Goal: Task Accomplishment & Management: Use online tool/utility

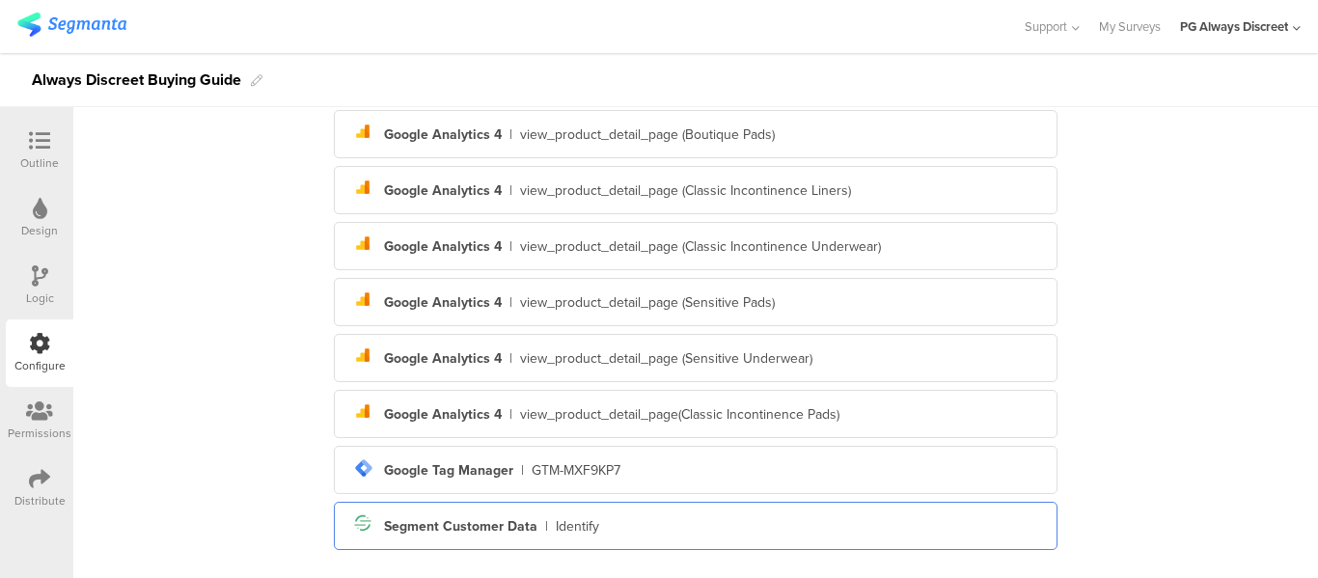
scroll to position [538, 0]
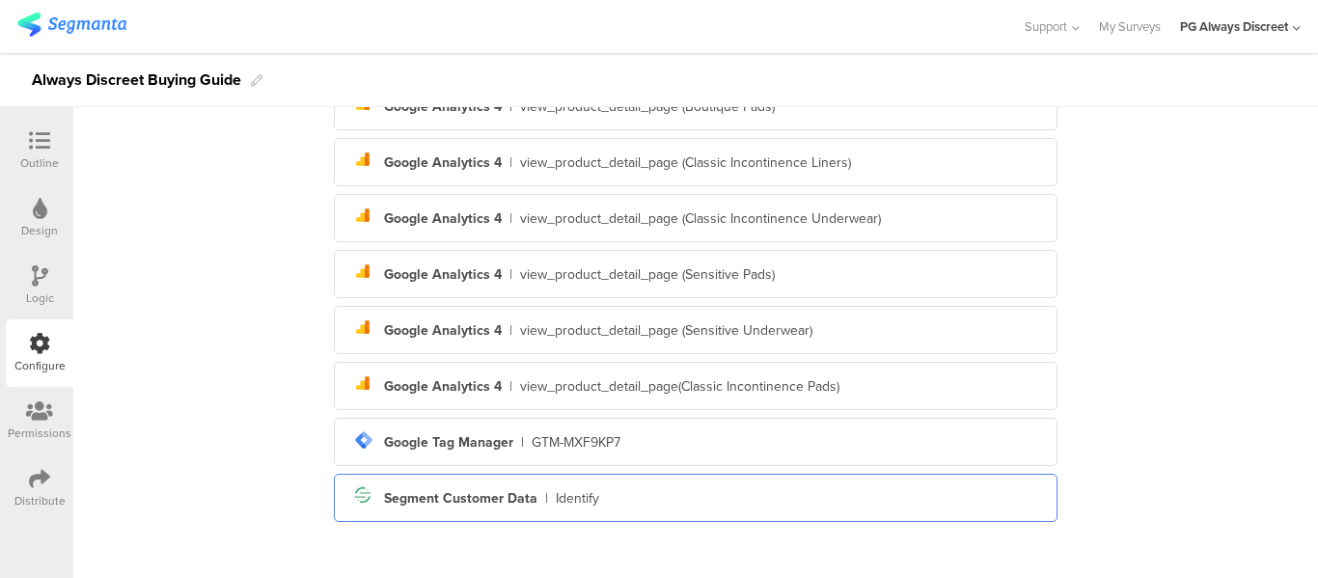
click at [495, 503] on div "Segment Customer Data" at bounding box center [460, 498] width 153 height 20
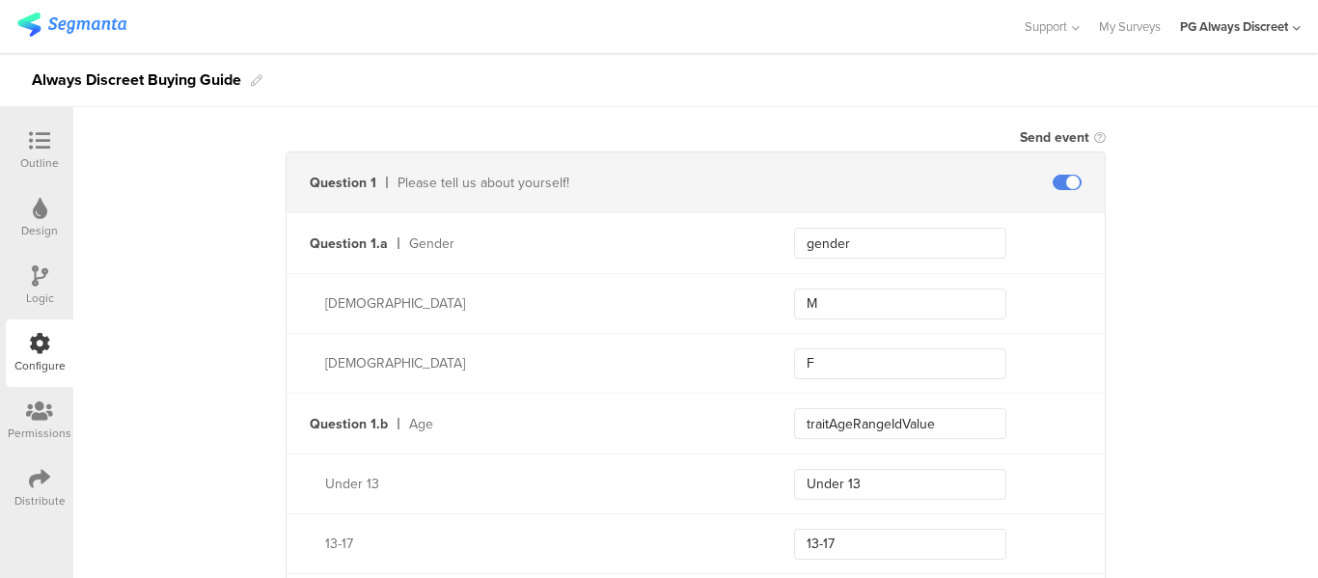
scroll to position [772, 0]
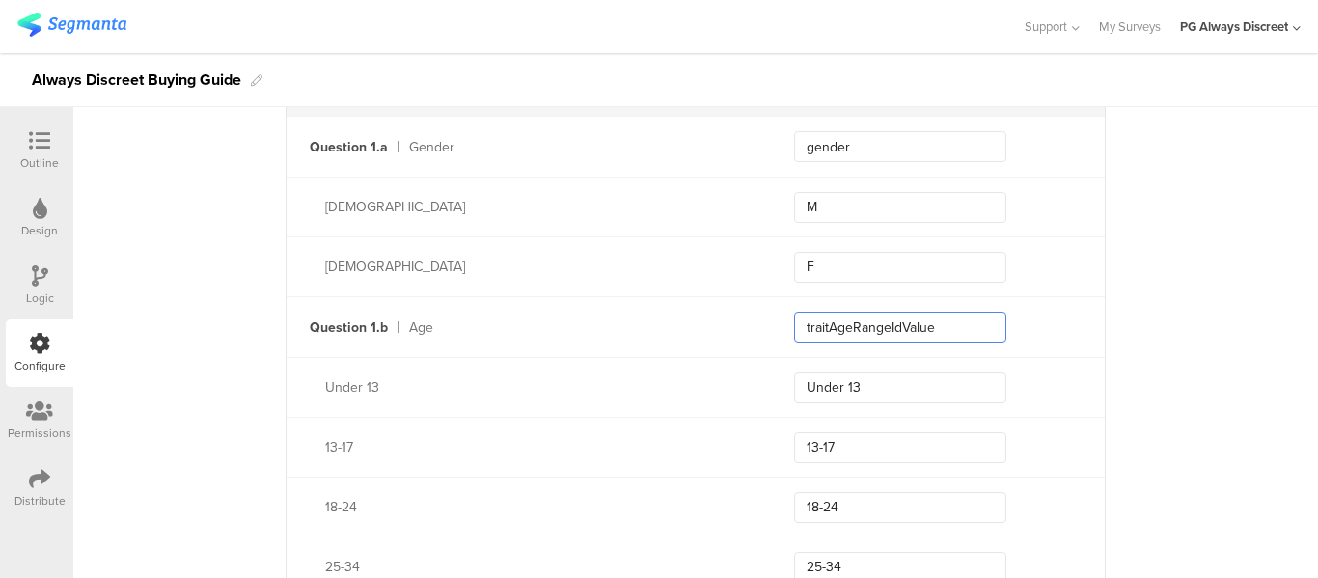
drag, startPoint x: 883, startPoint y: 320, endPoint x: 822, endPoint y: 320, distance: 60.8
click at [822, 320] on input "traitAgeRangeIdValue" at bounding box center [900, 327] width 212 height 31
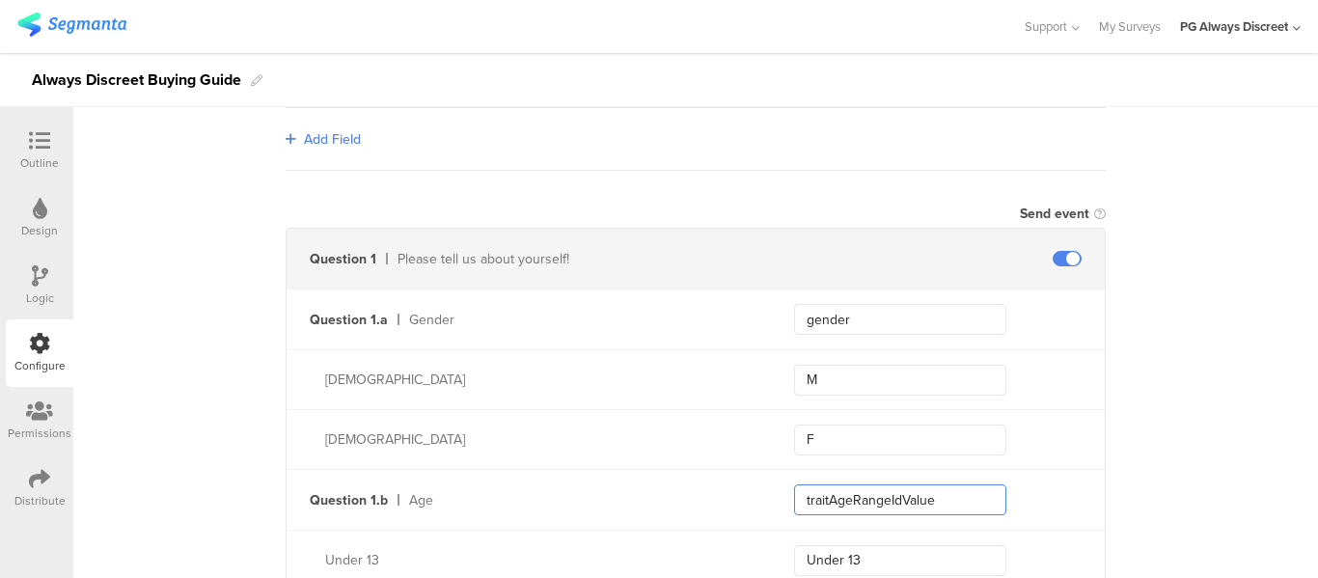
scroll to position [579, 0]
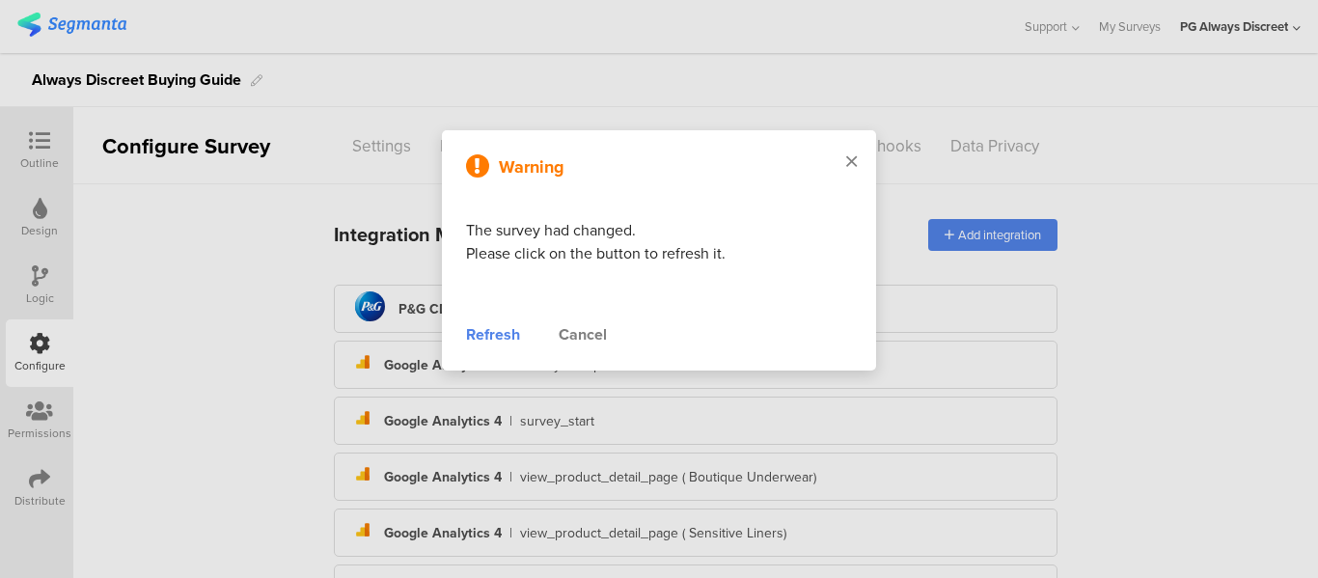
click at [847, 160] on icon at bounding box center [851, 160] width 11 height 17
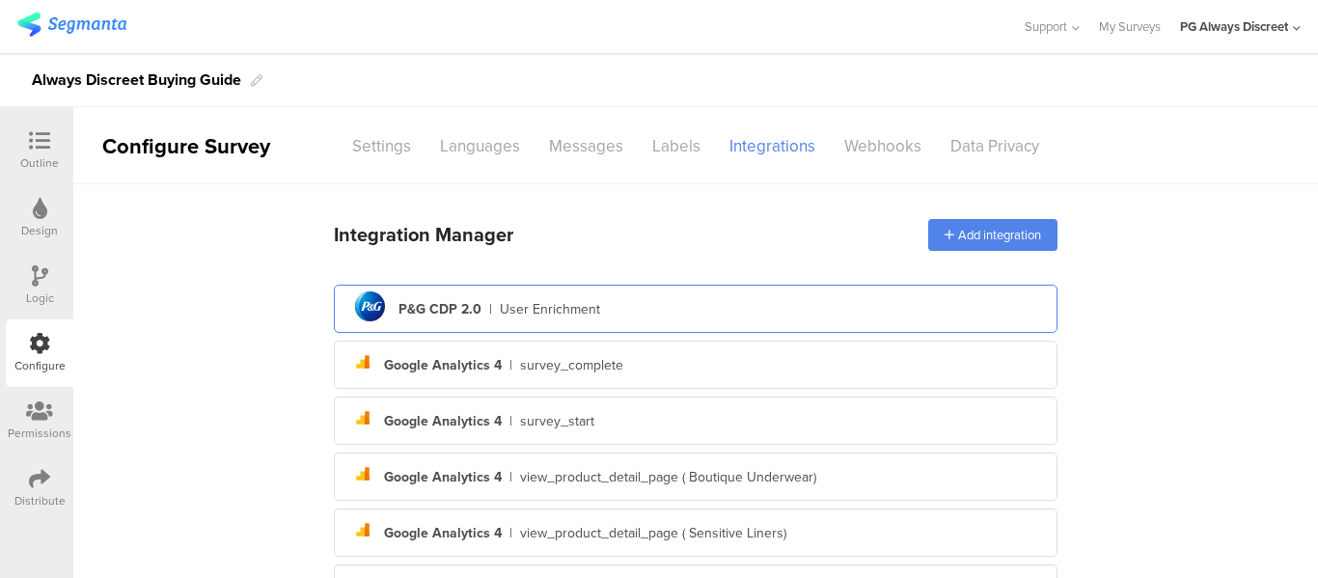
click at [531, 302] on div "User Enrichment" at bounding box center [550, 309] width 100 height 20
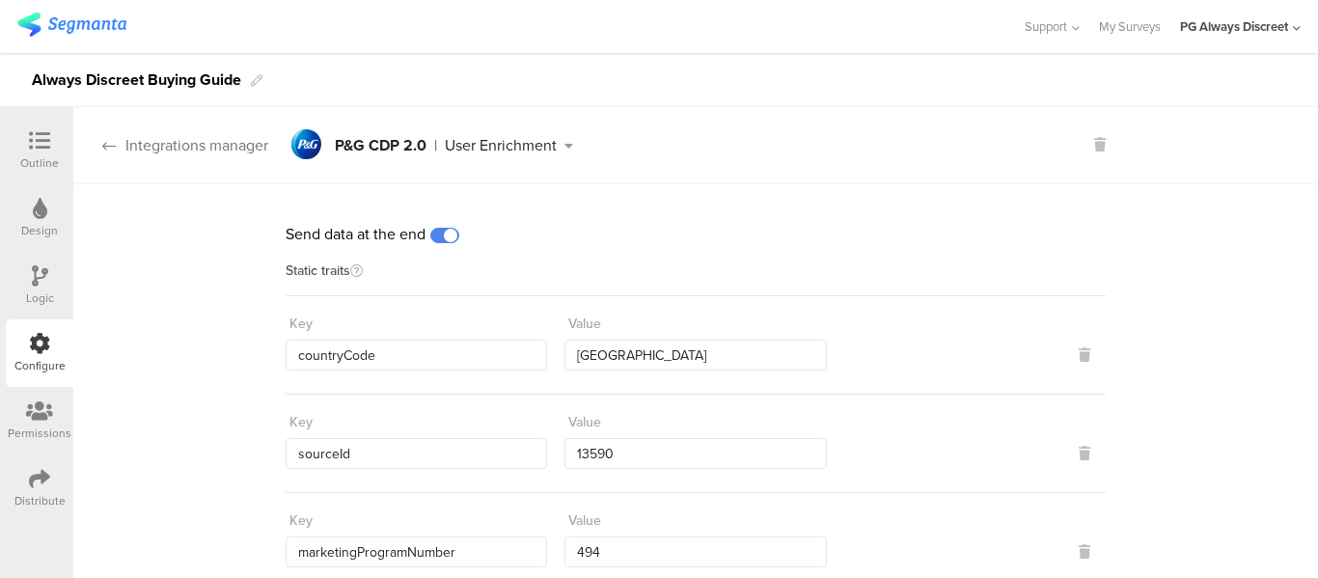
click at [105, 143] on icon at bounding box center [109, 145] width 14 height 15
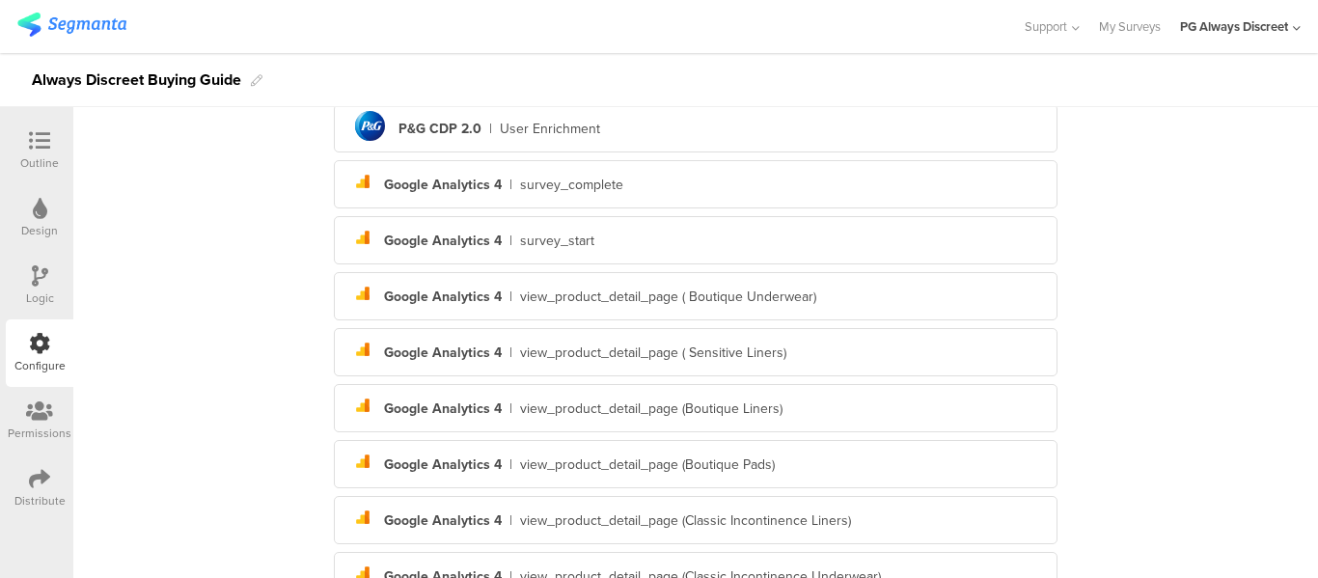
scroll to position [56, 0]
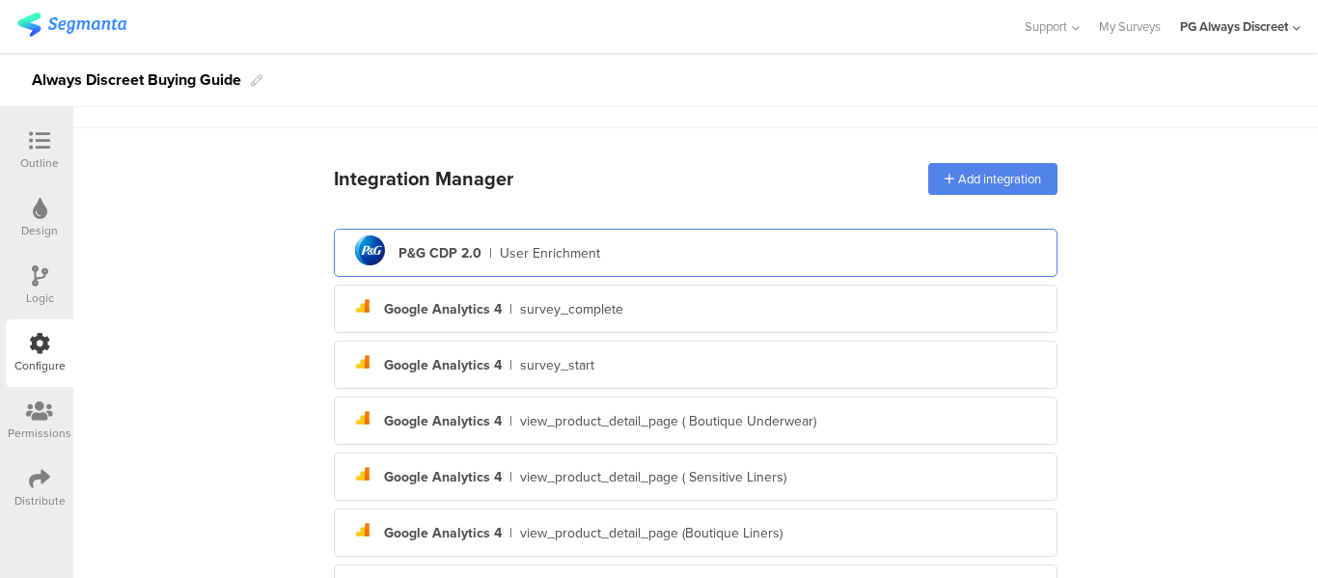
click at [519, 246] on div "User Enrichment" at bounding box center [550, 253] width 100 height 20
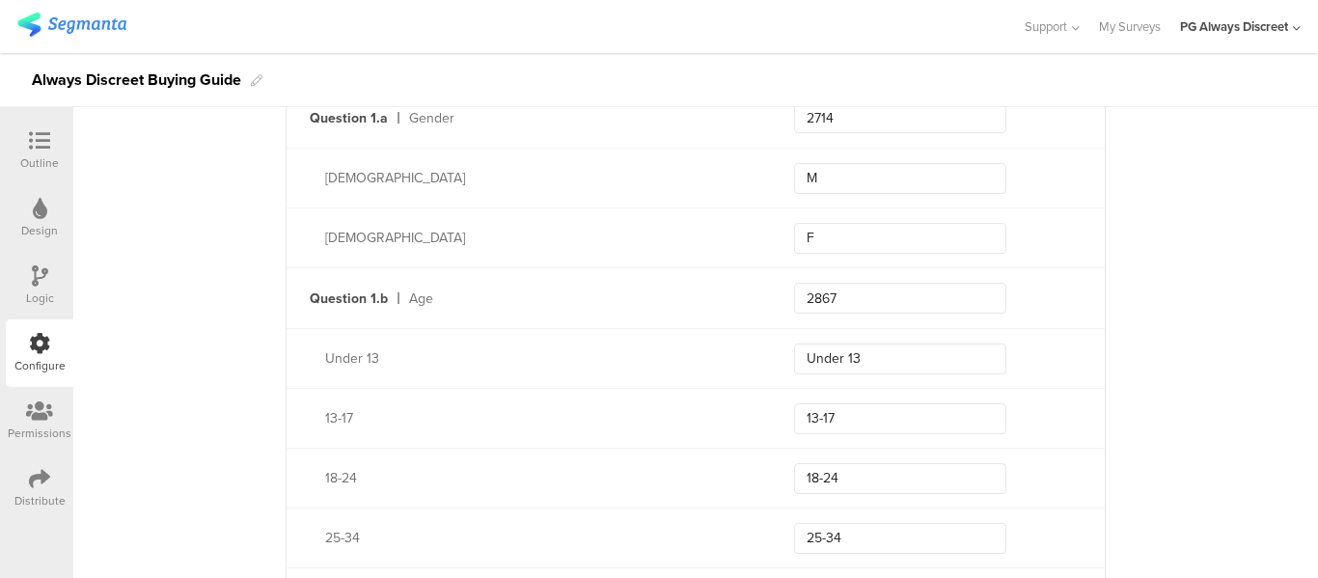
scroll to position [675, 0]
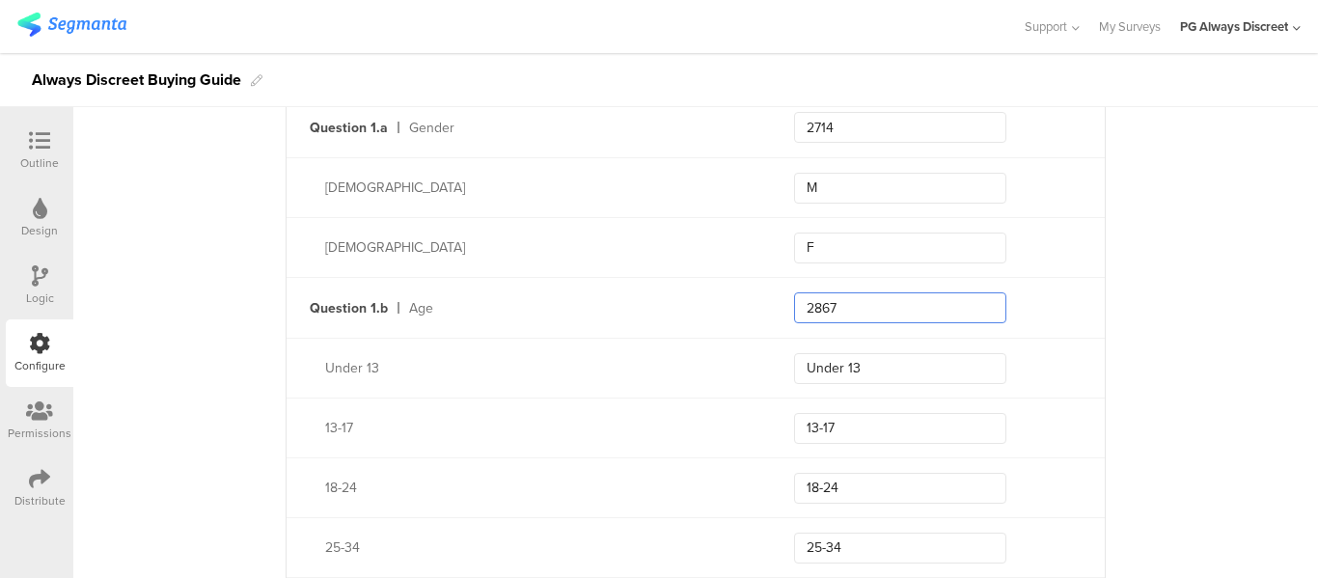
click at [831, 303] on input "2867" at bounding box center [900, 307] width 212 height 31
click at [859, 315] on input "2867" at bounding box center [900, 307] width 212 height 31
click at [815, 302] on input "2867" at bounding box center [900, 307] width 212 height 31
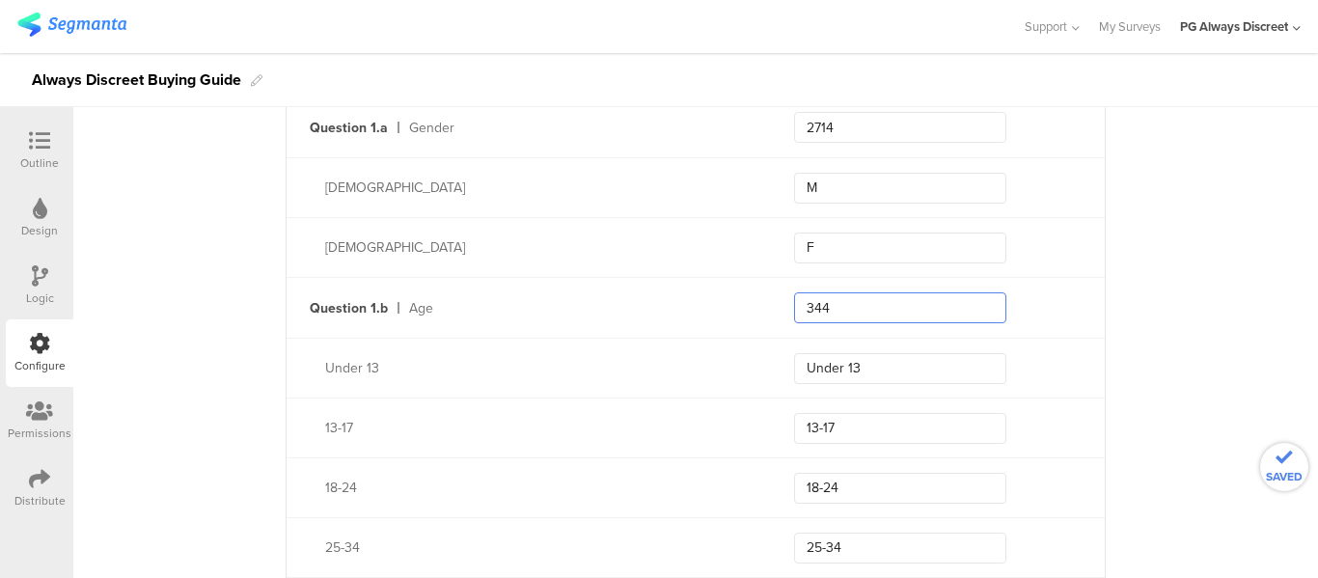
type input "344"
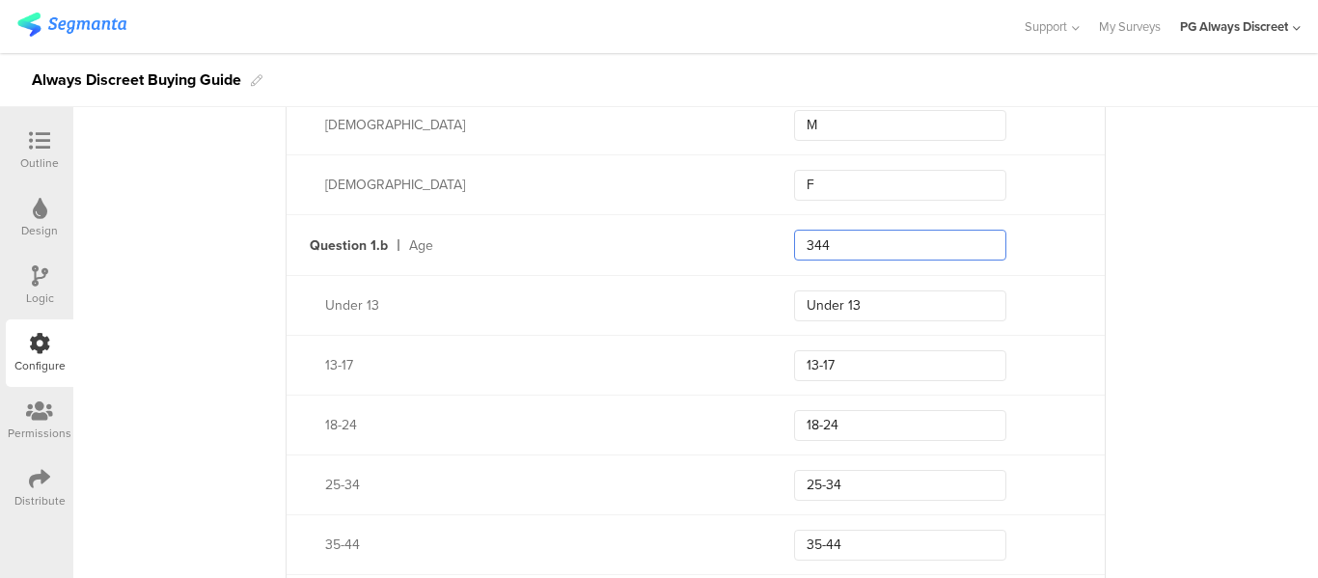
scroll to position [772, 0]
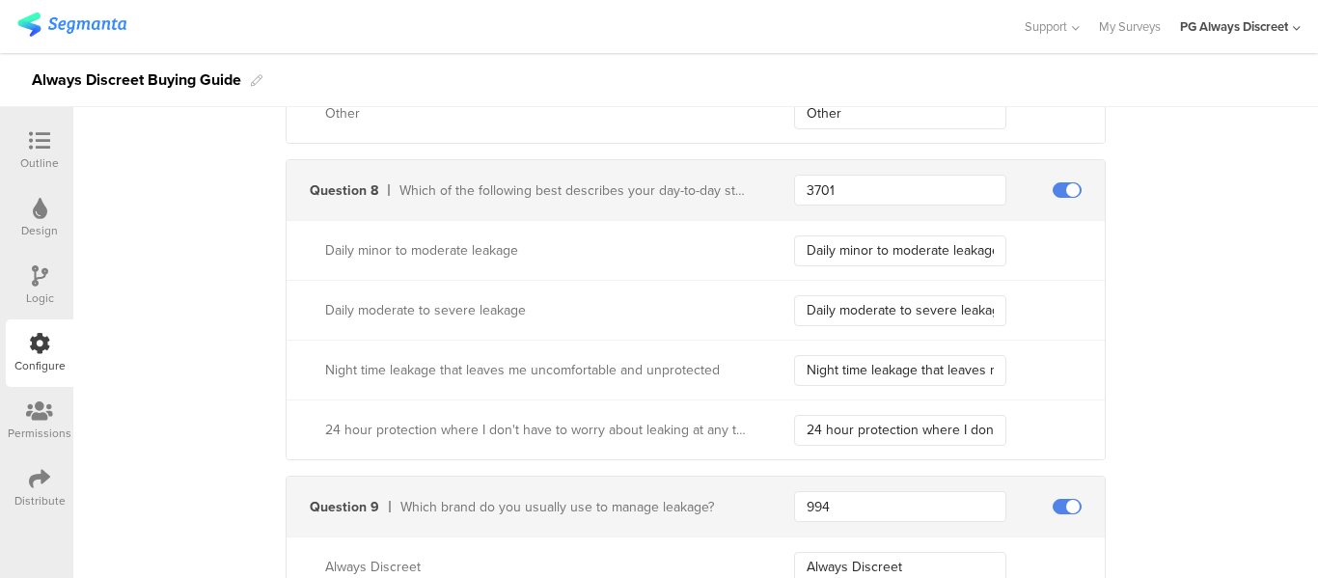
scroll to position [3562, 0]
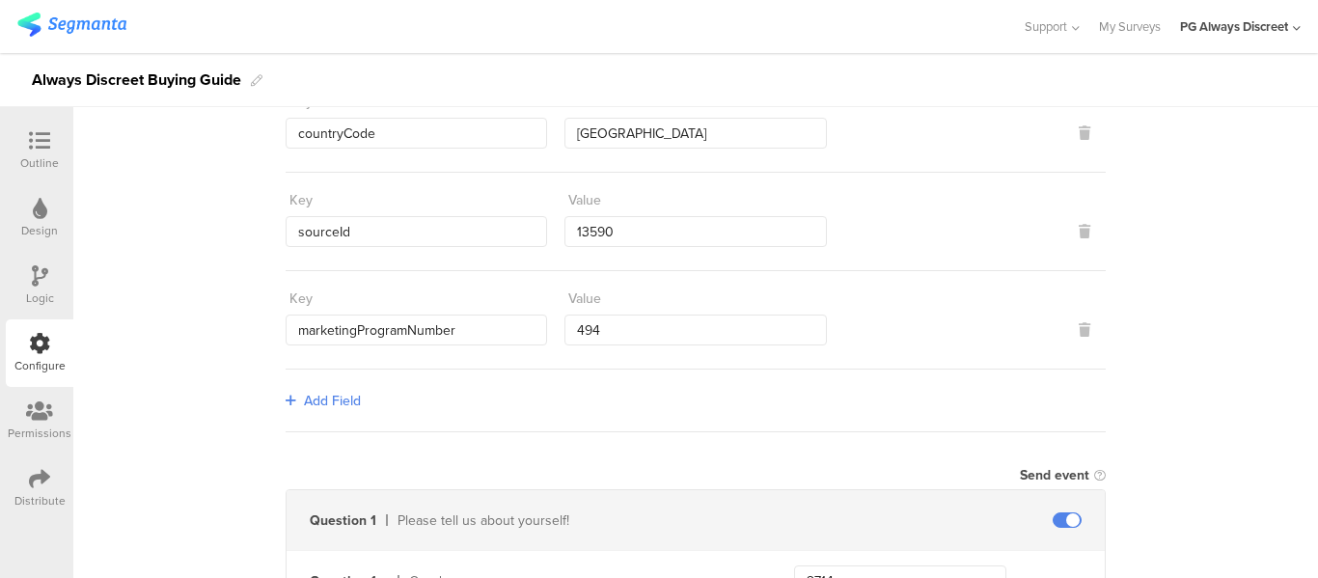
scroll to position [185, 0]
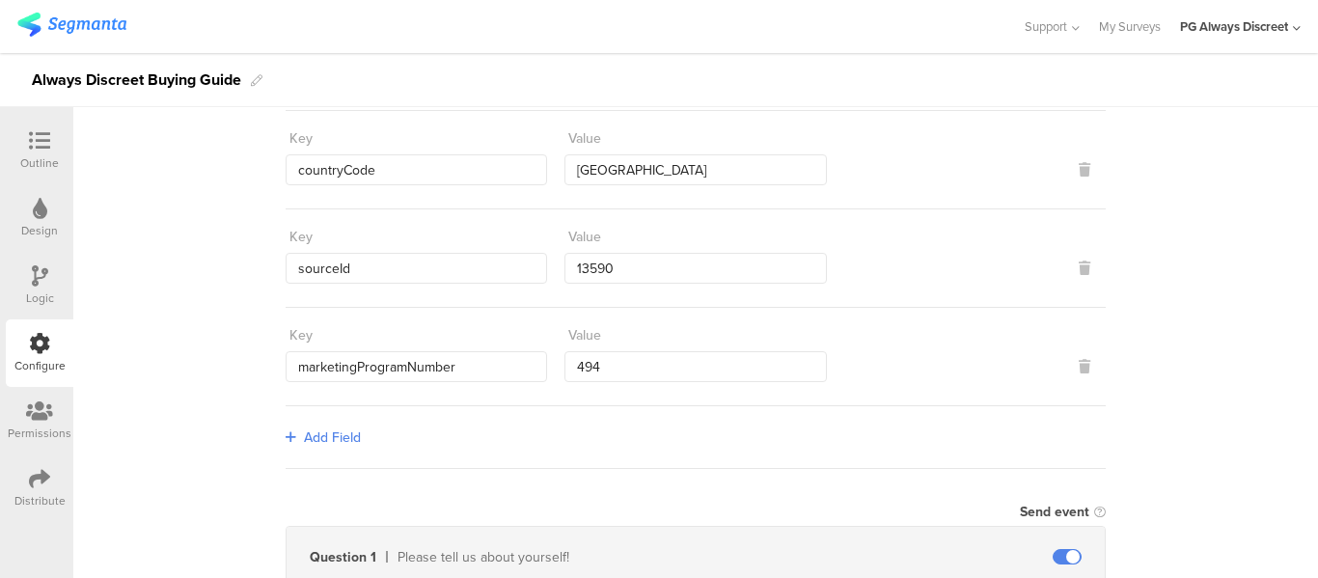
click at [8, 153] on div "Outline" at bounding box center [40, 151] width 68 height 68
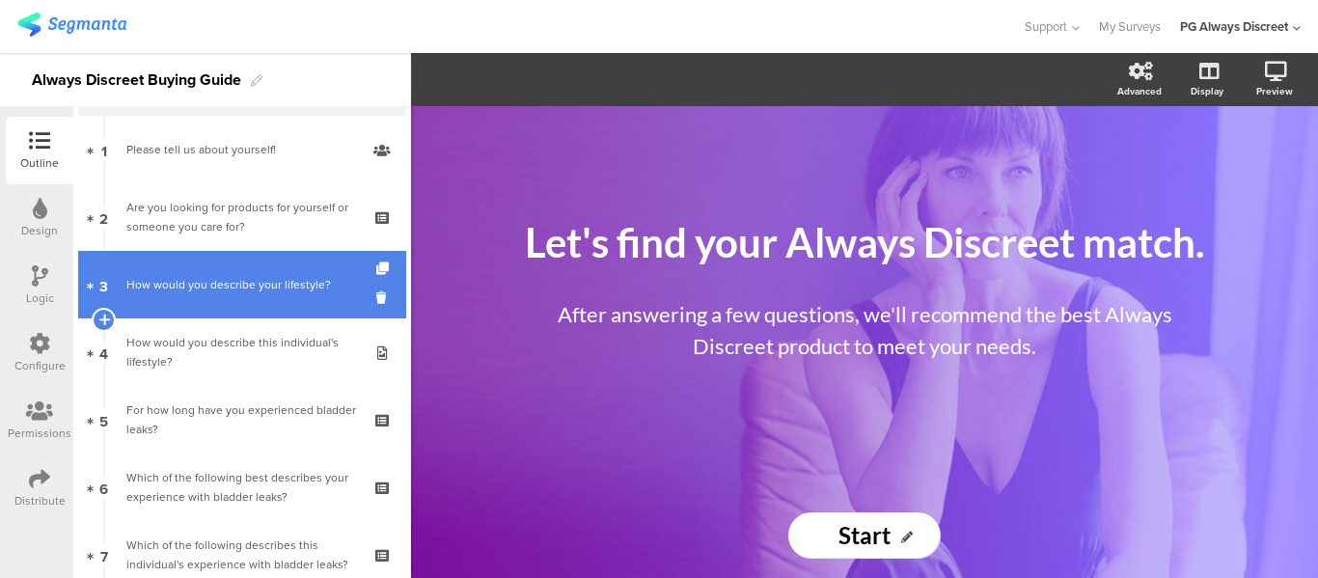
scroll to position [96, 0]
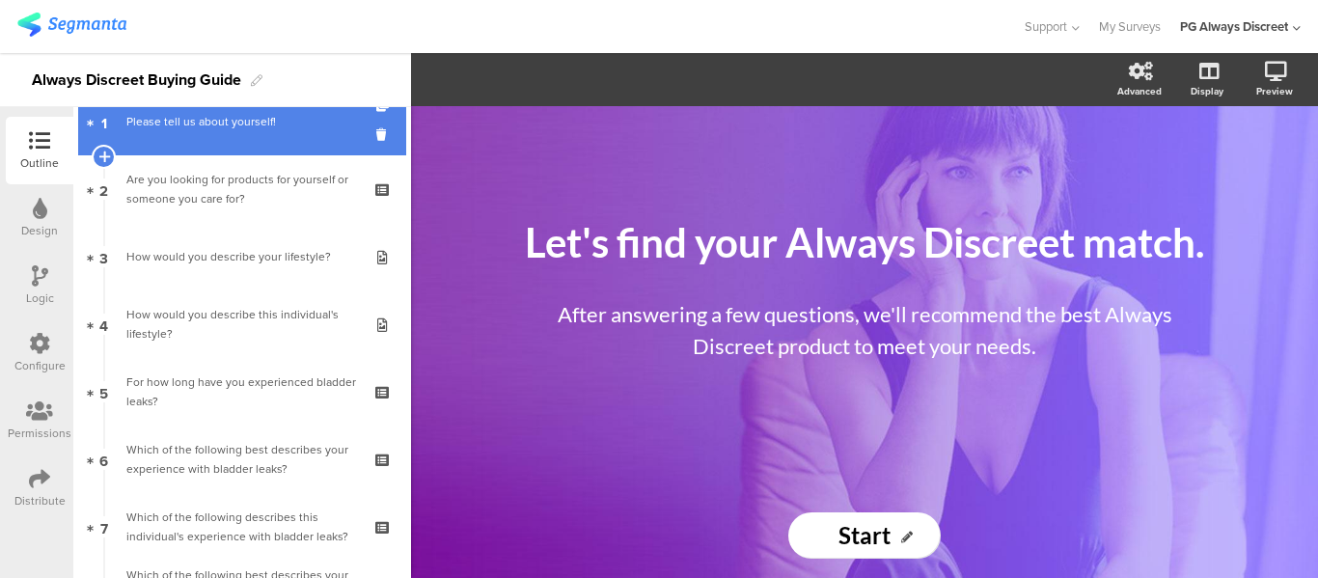
click at [221, 129] on div "Please tell us about yourself!" at bounding box center [241, 121] width 231 height 19
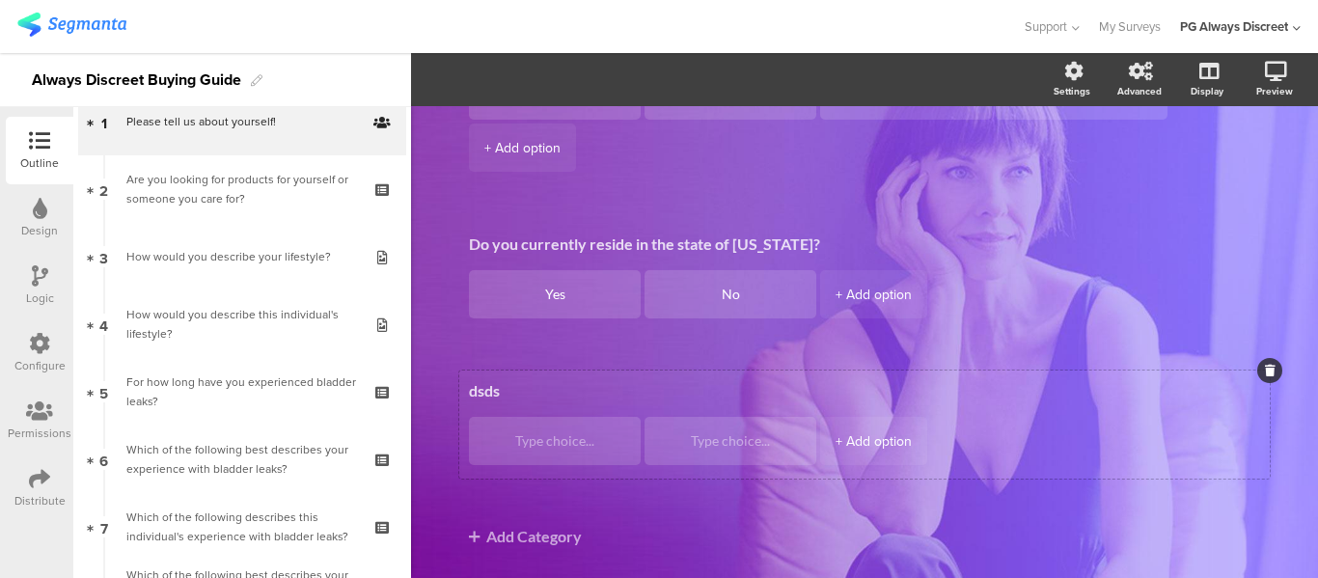
scroll to position [468, 0]
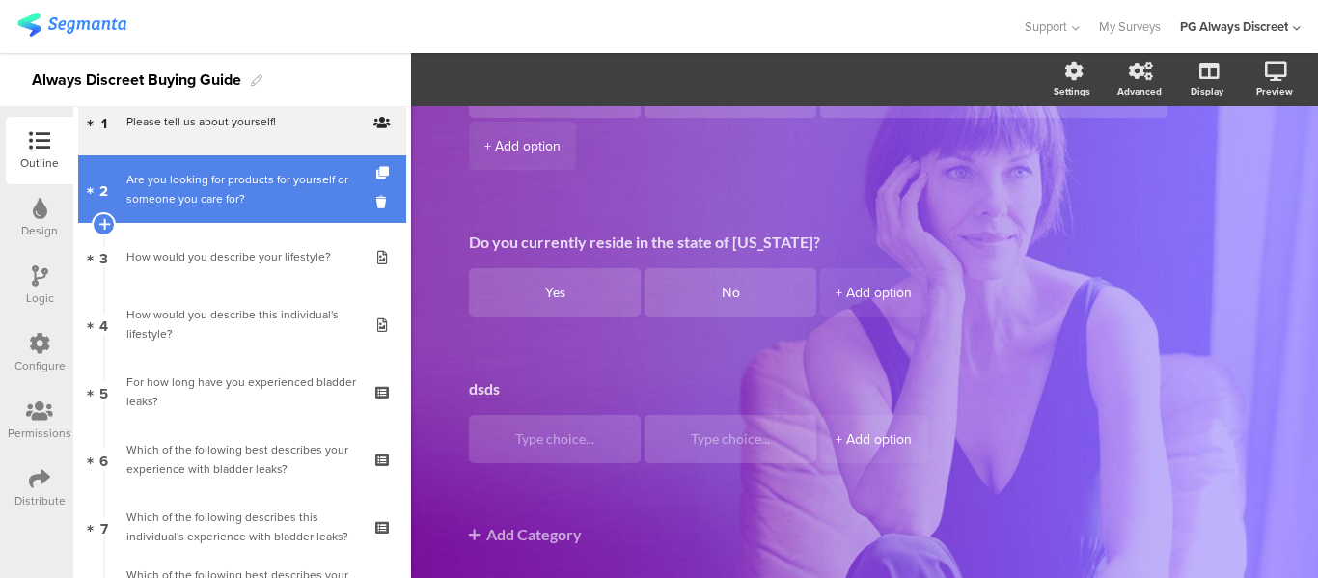
click at [231, 196] on div "Are you looking for products for yourself or someone you care for?" at bounding box center [241, 189] width 231 height 39
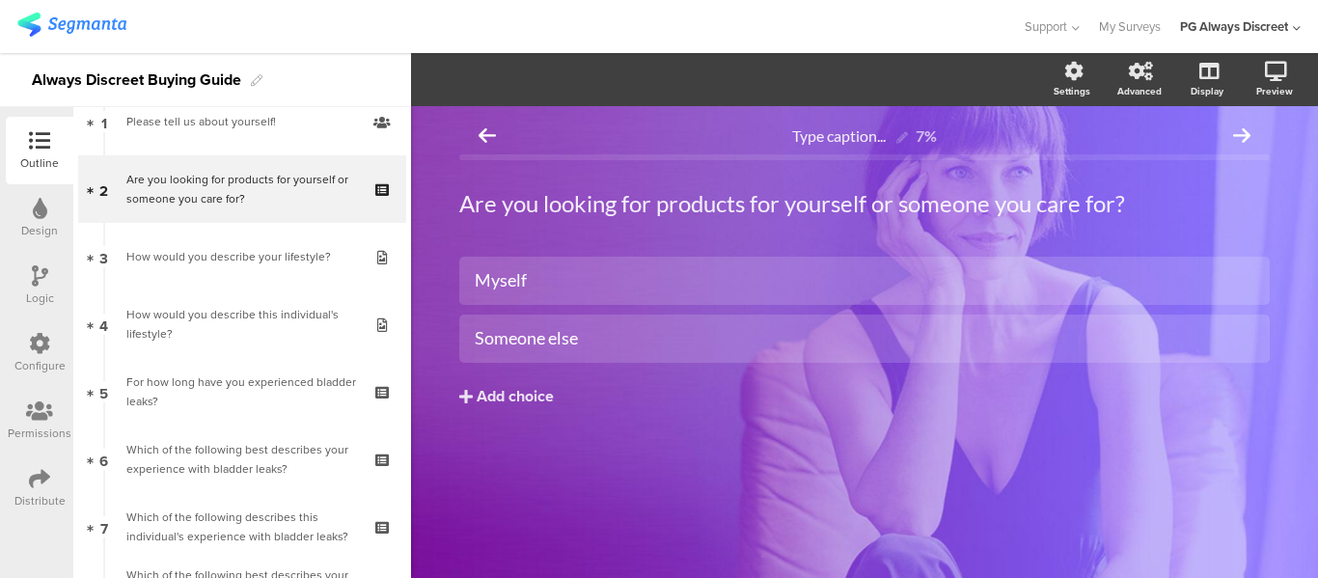
click at [43, 343] on icon at bounding box center [39, 343] width 21 height 21
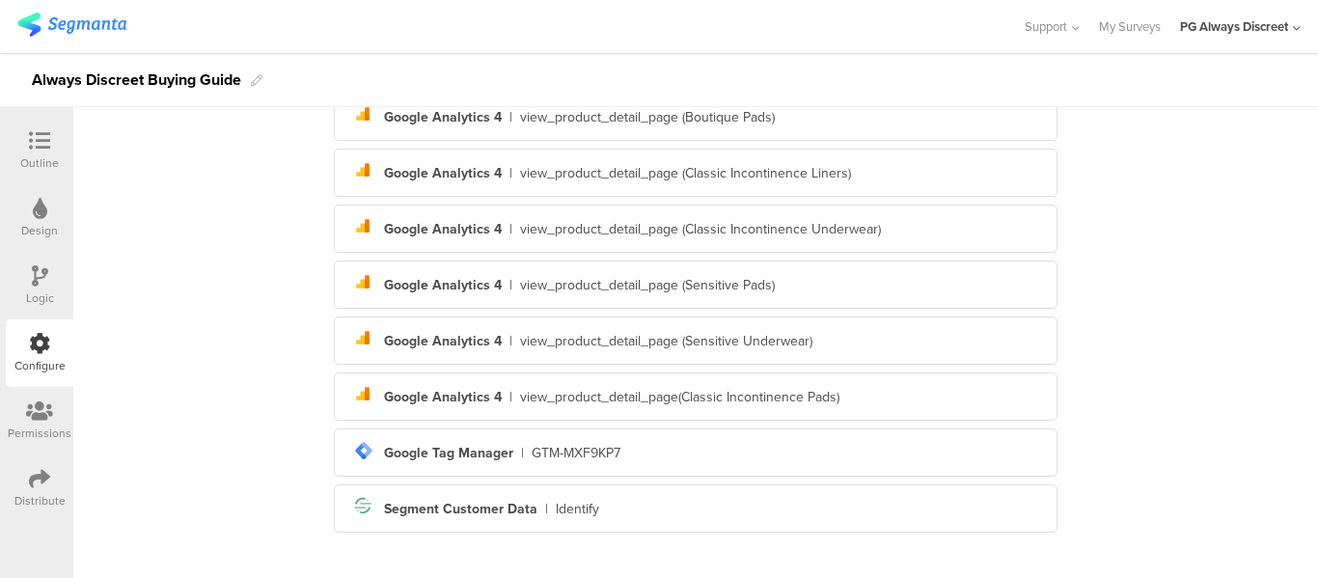
scroll to position [538, 0]
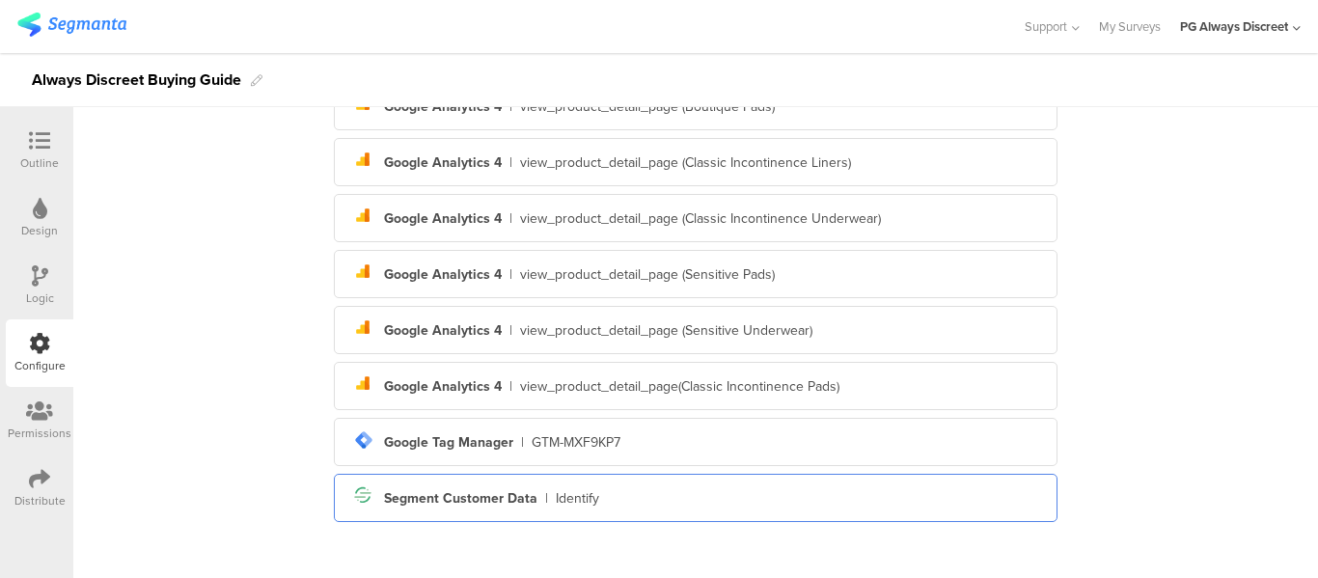
click at [427, 480] on div "Segment icon Created with Sketch. Segment Customer Data | Identify" at bounding box center [696, 498] width 724 height 48
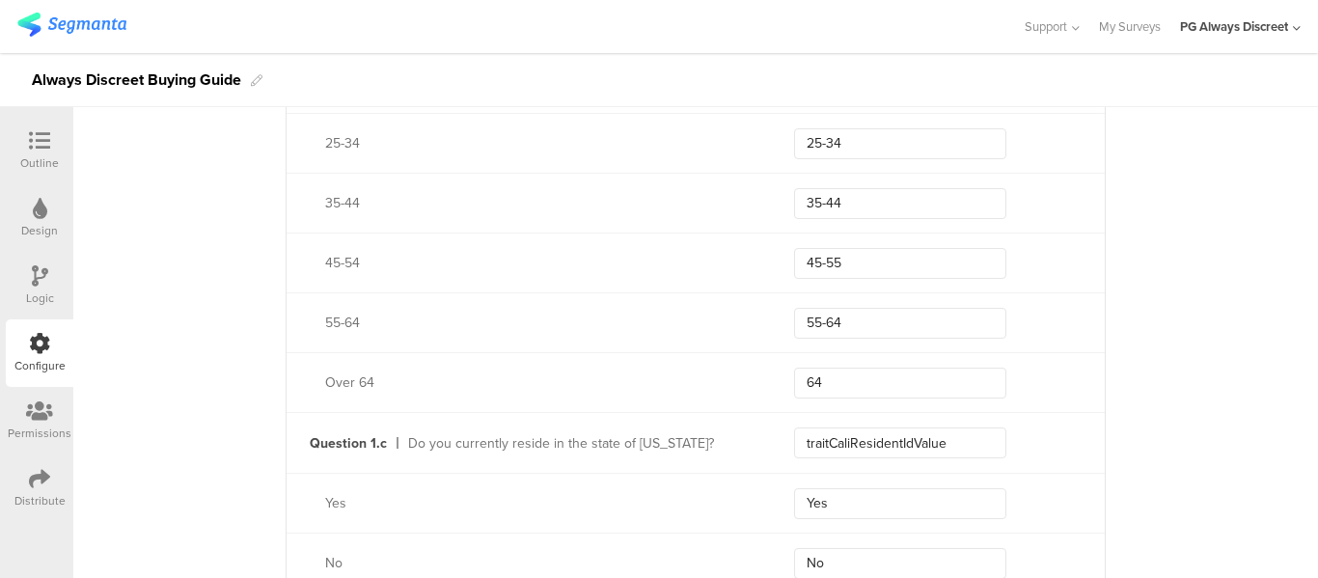
scroll to position [1018, 0]
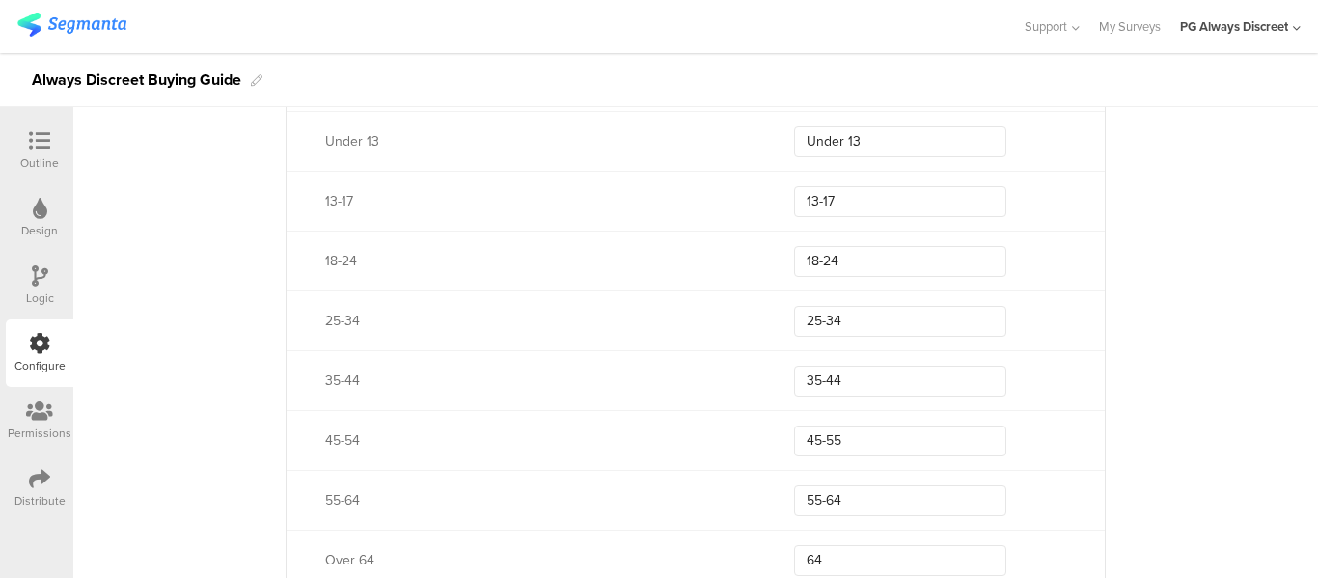
click at [37, 346] on icon at bounding box center [39, 343] width 21 height 21
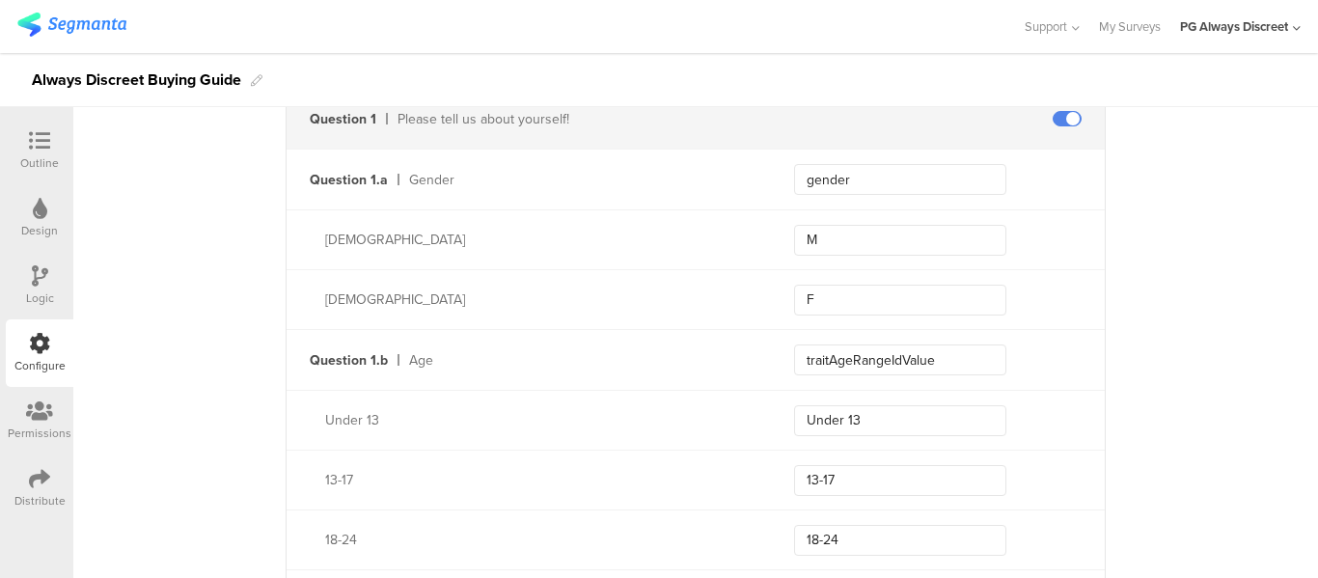
scroll to position [632, 0]
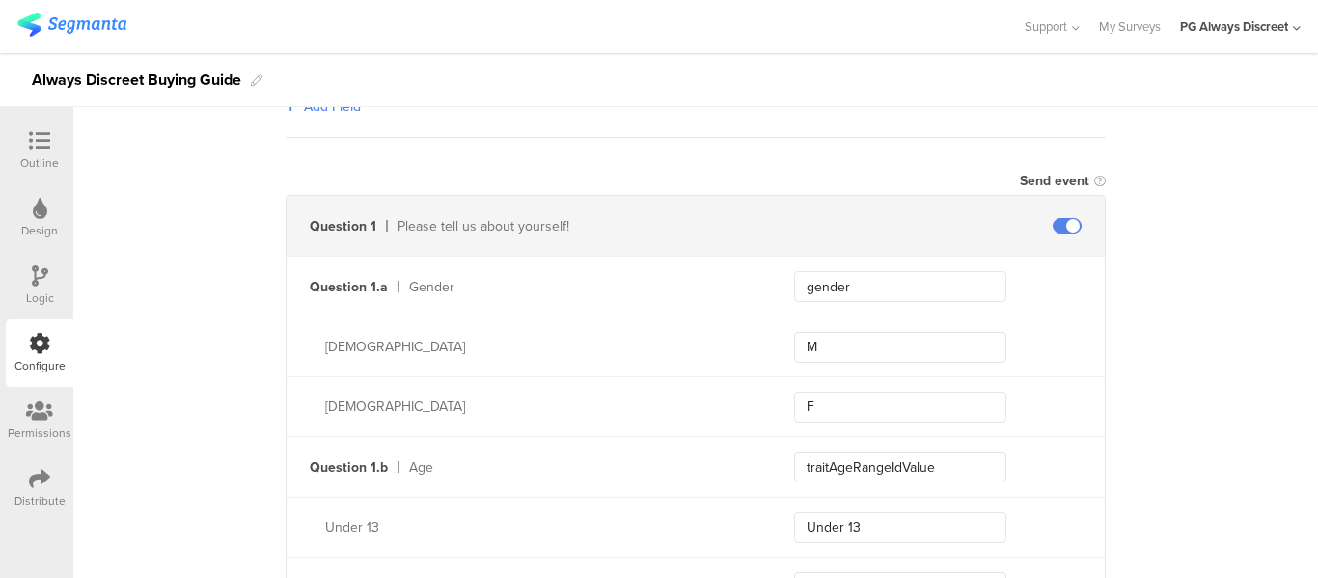
click at [46, 338] on icon at bounding box center [39, 343] width 21 height 21
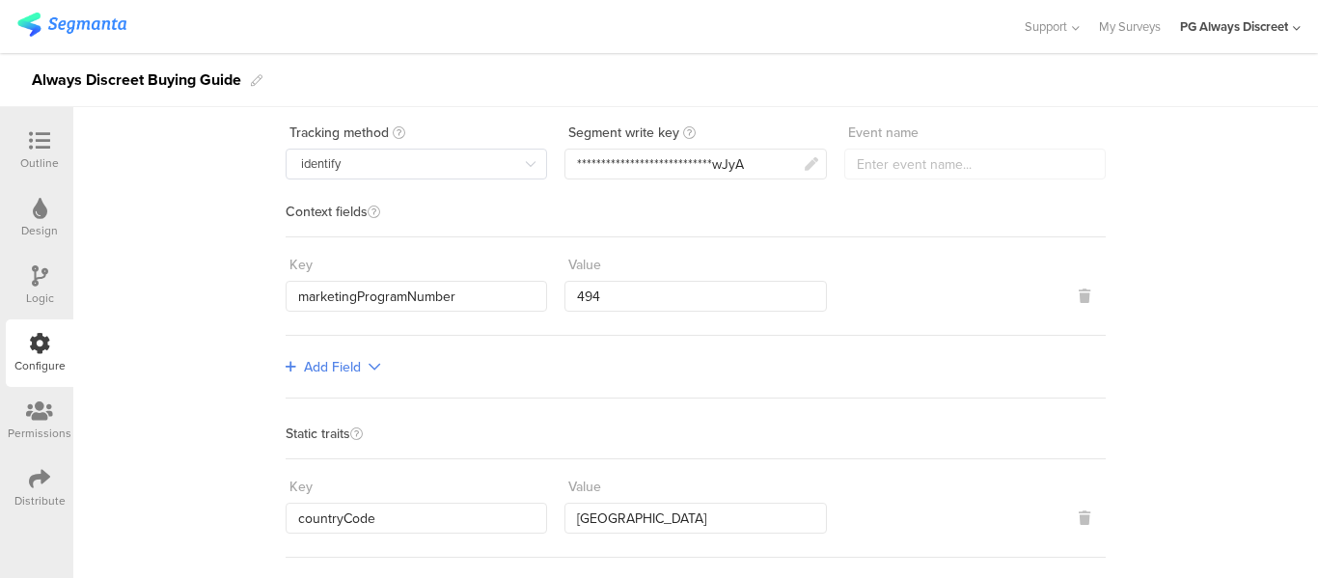
scroll to position [0, 0]
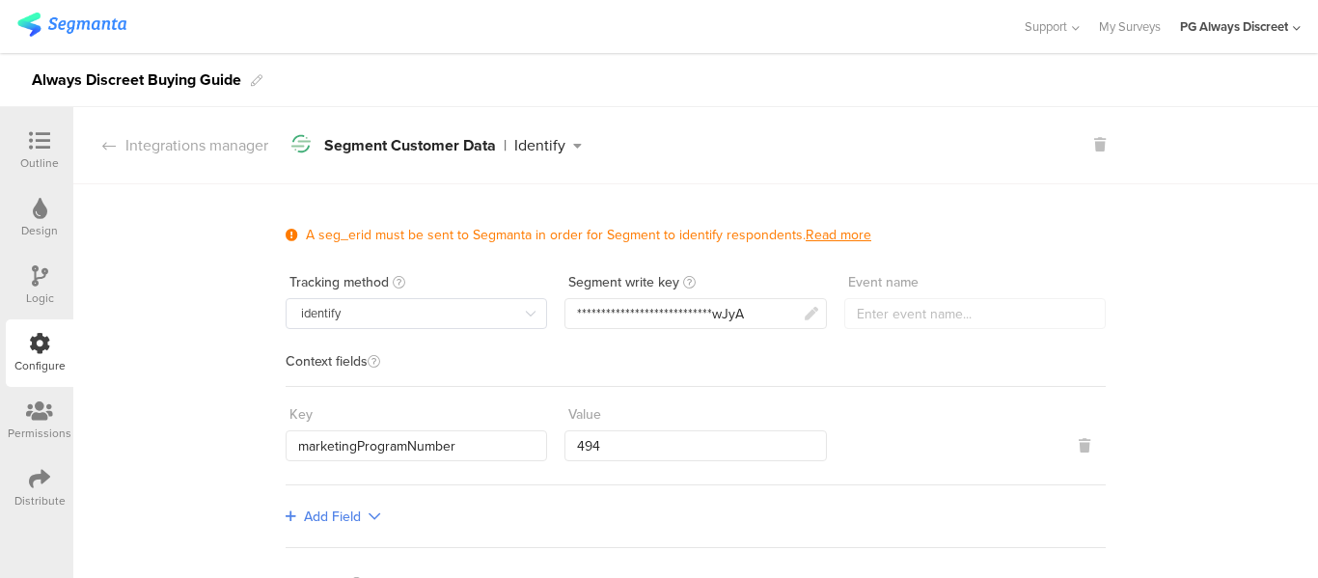
click at [565, 143] on icon at bounding box center [577, 146] width 24 height 14
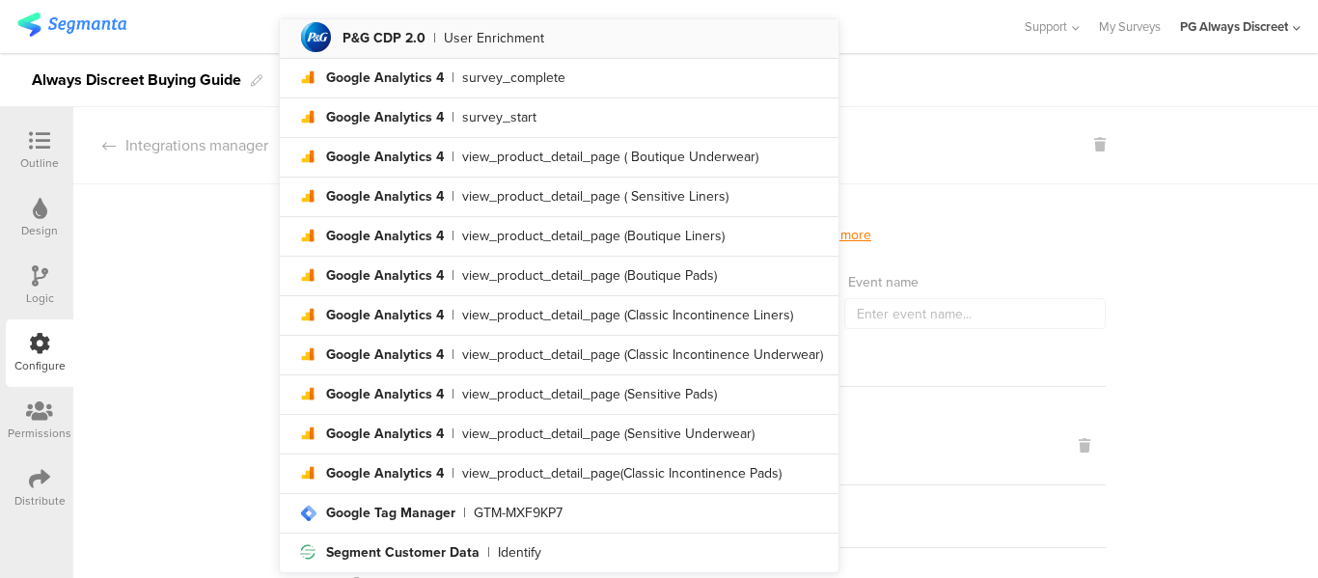
click at [454, 53] on li "pg logo P&G CDP 2.0 | User Enrichment" at bounding box center [559, 39] width 559 height 40
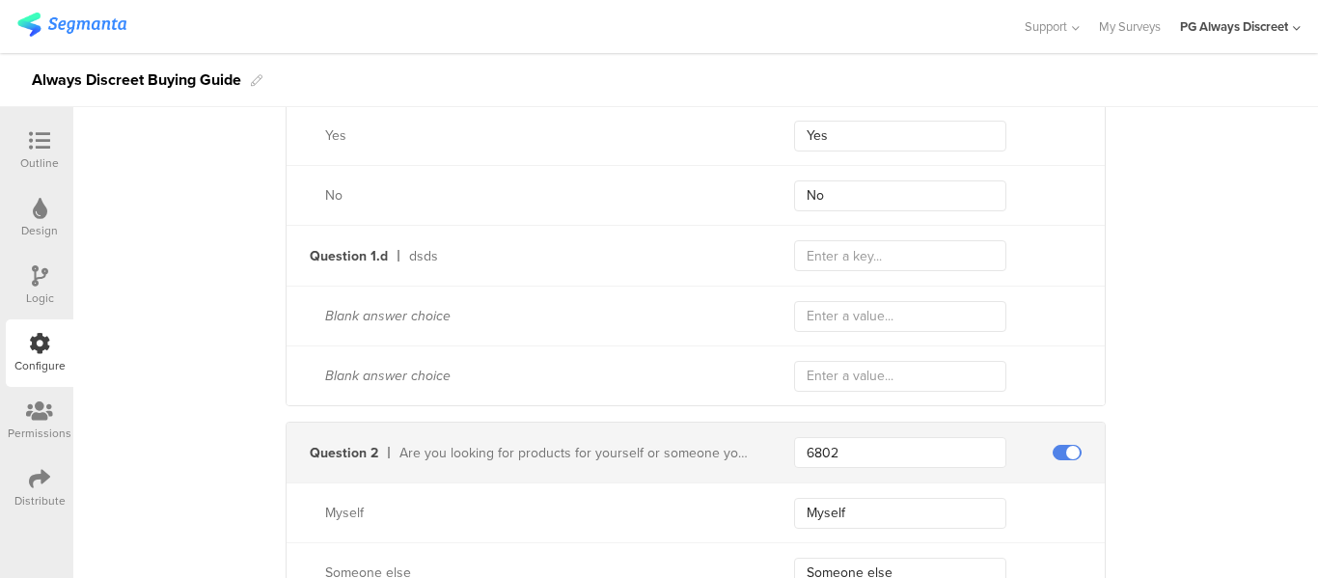
scroll to position [1640, 0]
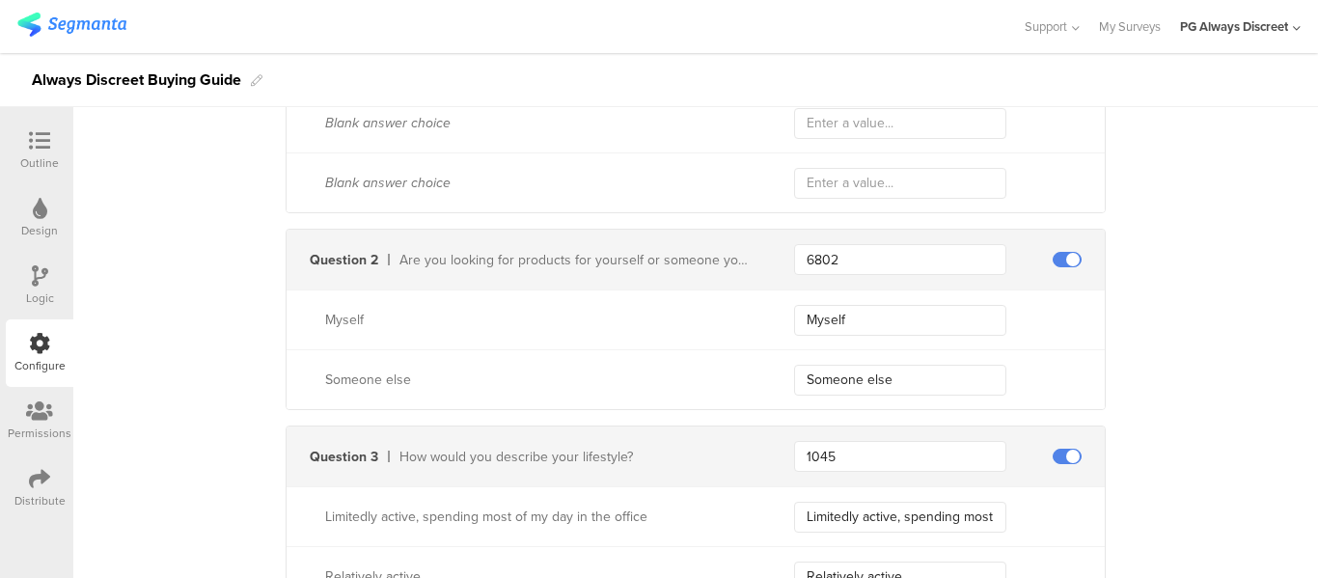
click at [52, 147] on div at bounding box center [39, 142] width 39 height 24
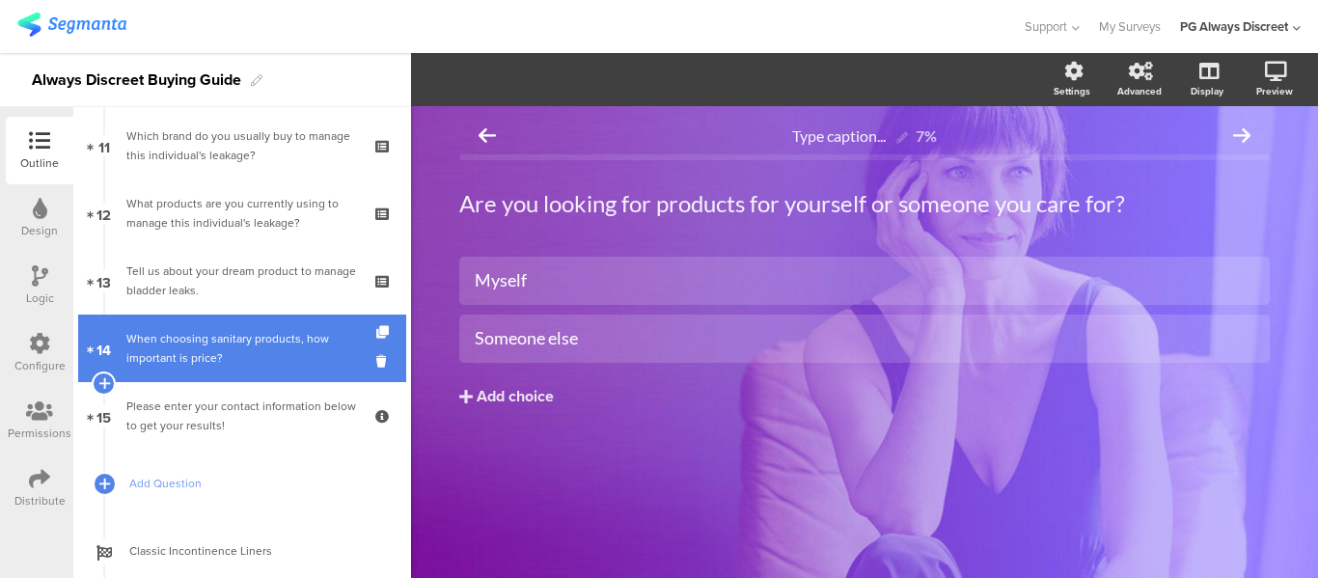
scroll to position [868, 0]
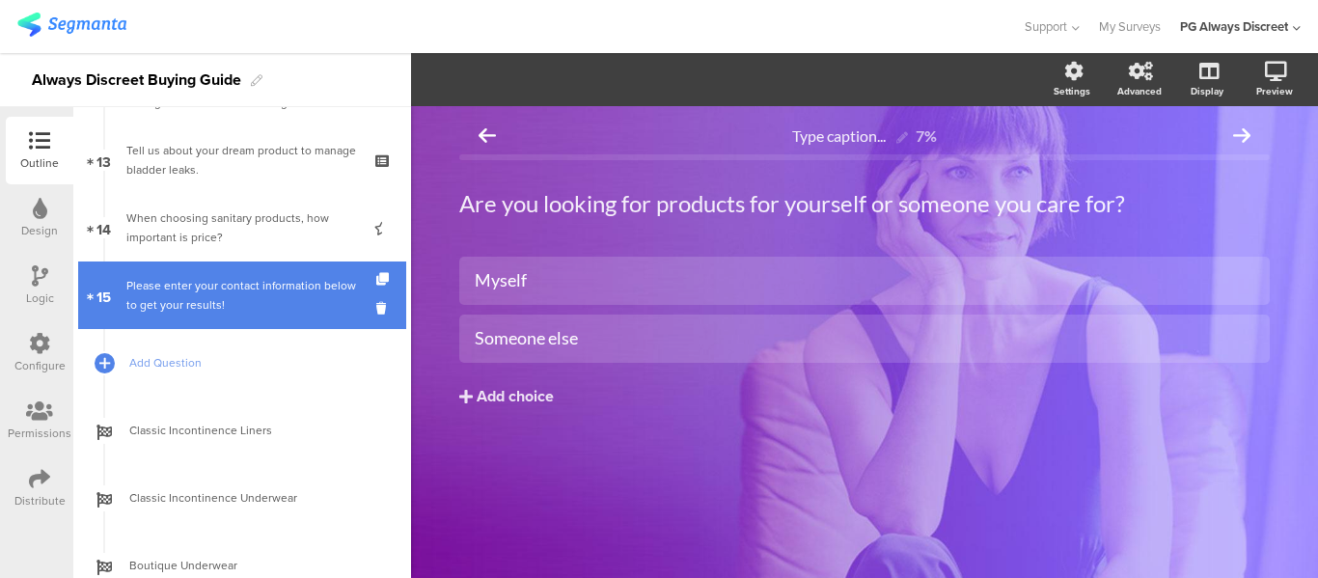
click at [190, 273] on link "15 Please enter your contact information below to get your results!" at bounding box center [242, 295] width 328 height 68
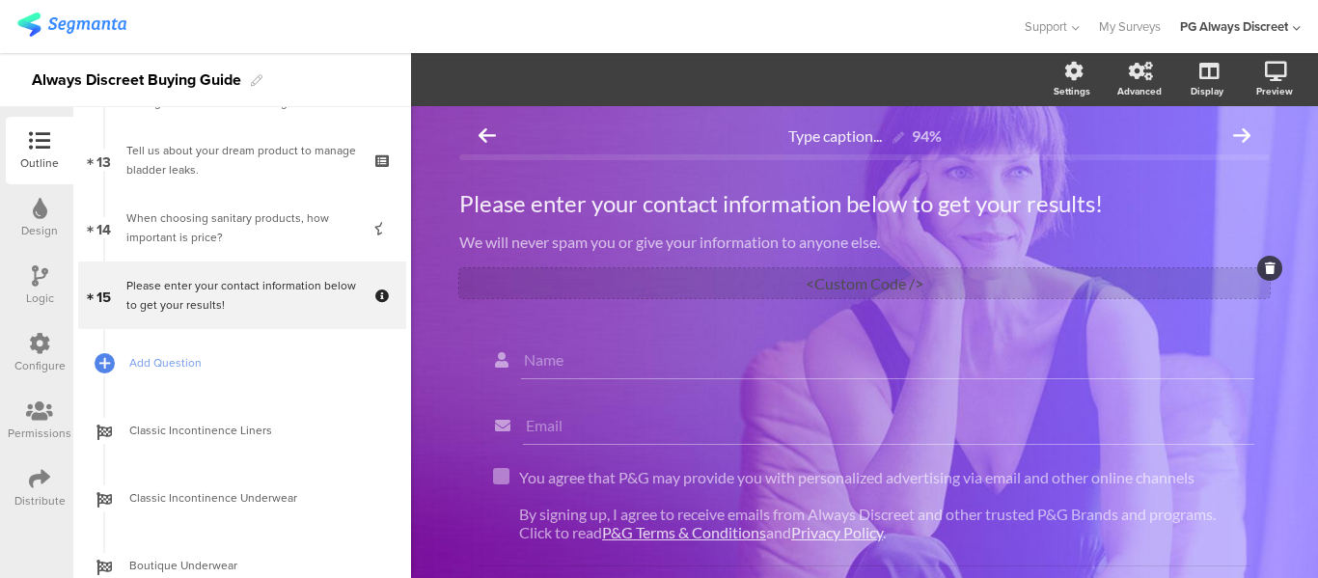
click at [891, 284] on div "<Custom Code />" at bounding box center [864, 283] width 810 height 30
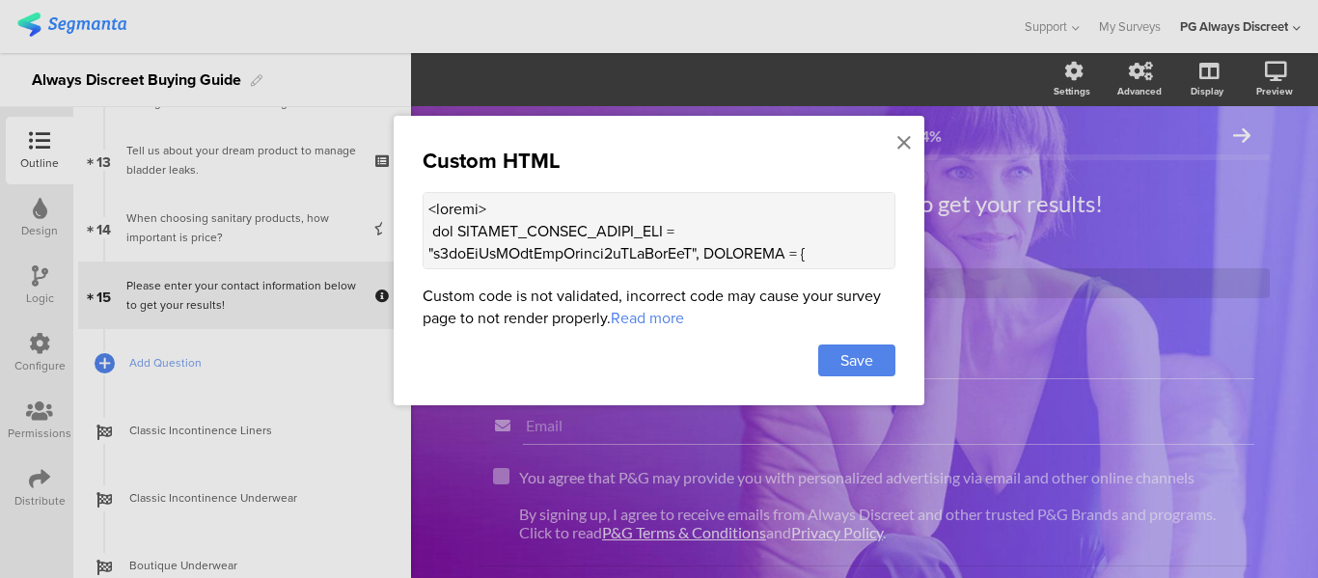
click at [668, 257] on textarea at bounding box center [659, 230] width 473 height 77
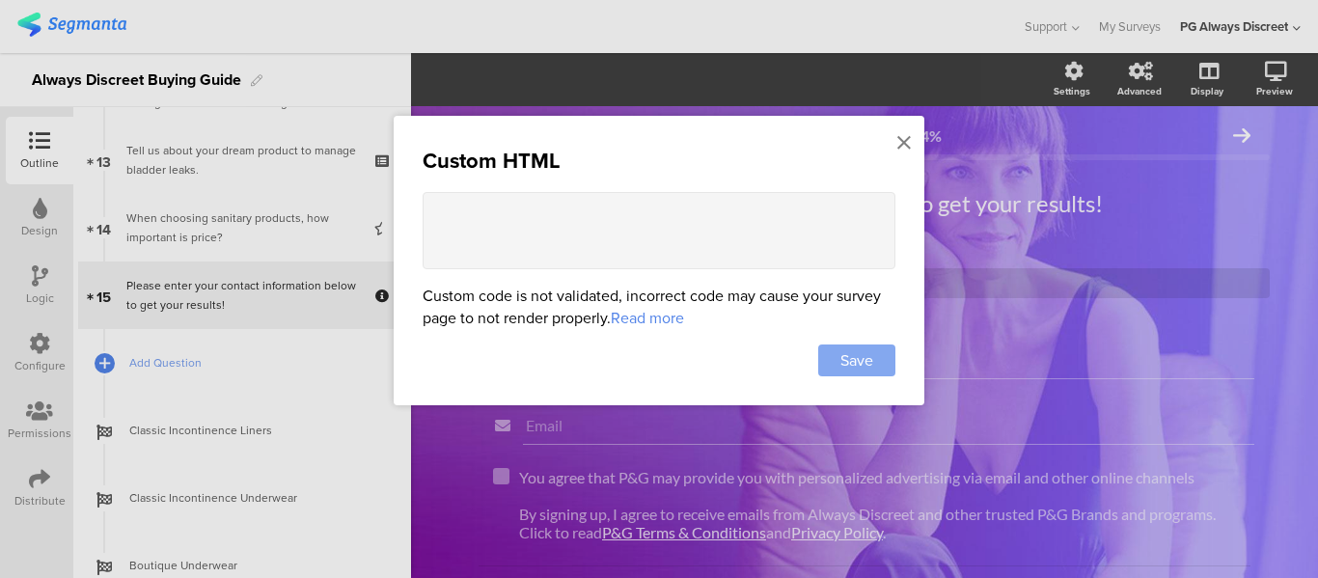
click at [884, 358] on div "Save" at bounding box center [856, 360] width 77 height 32
click at [860, 353] on span "Save" at bounding box center [856, 360] width 33 height 22
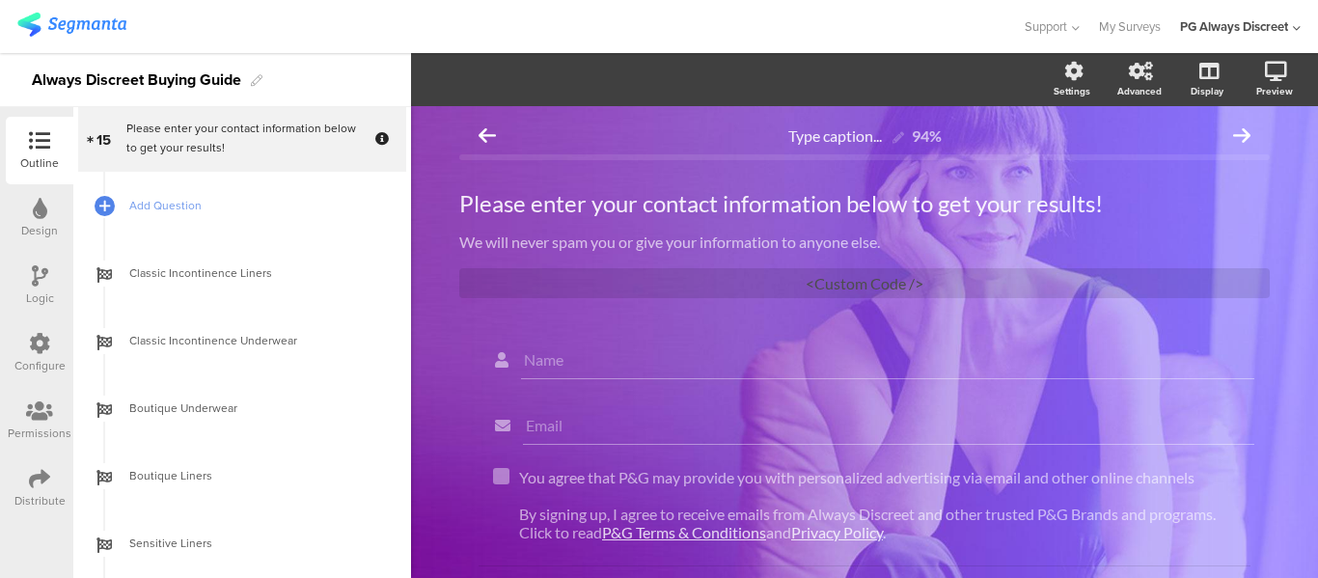
scroll to position [1061, 0]
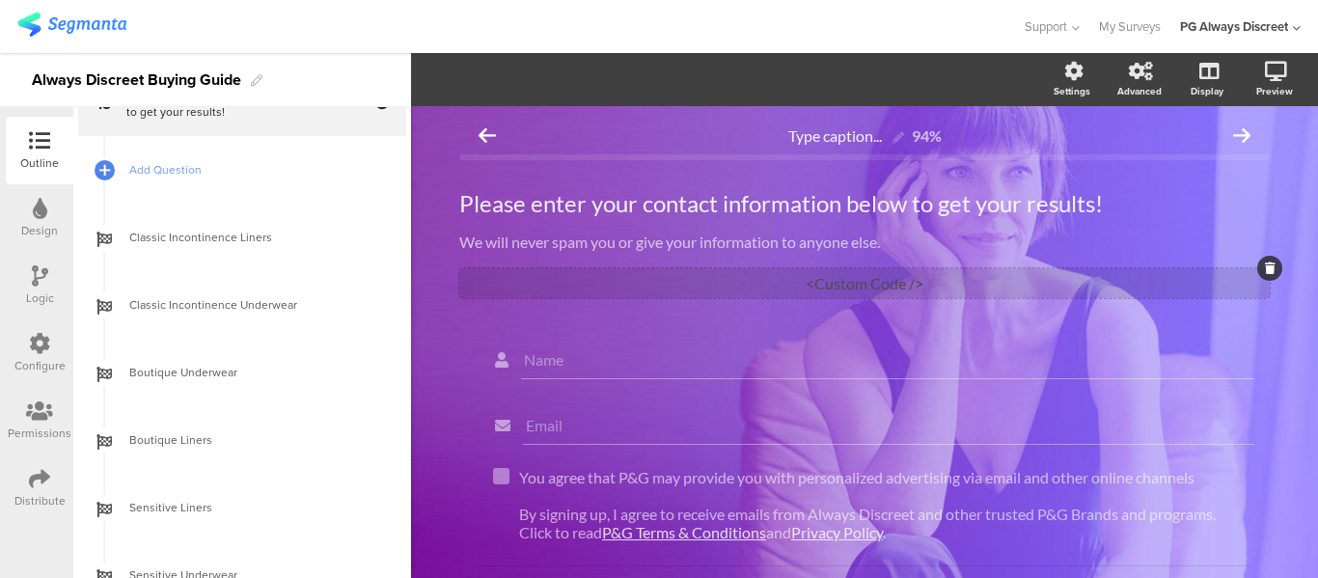
click at [861, 273] on div "<Custom Code />" at bounding box center [864, 283] width 810 height 30
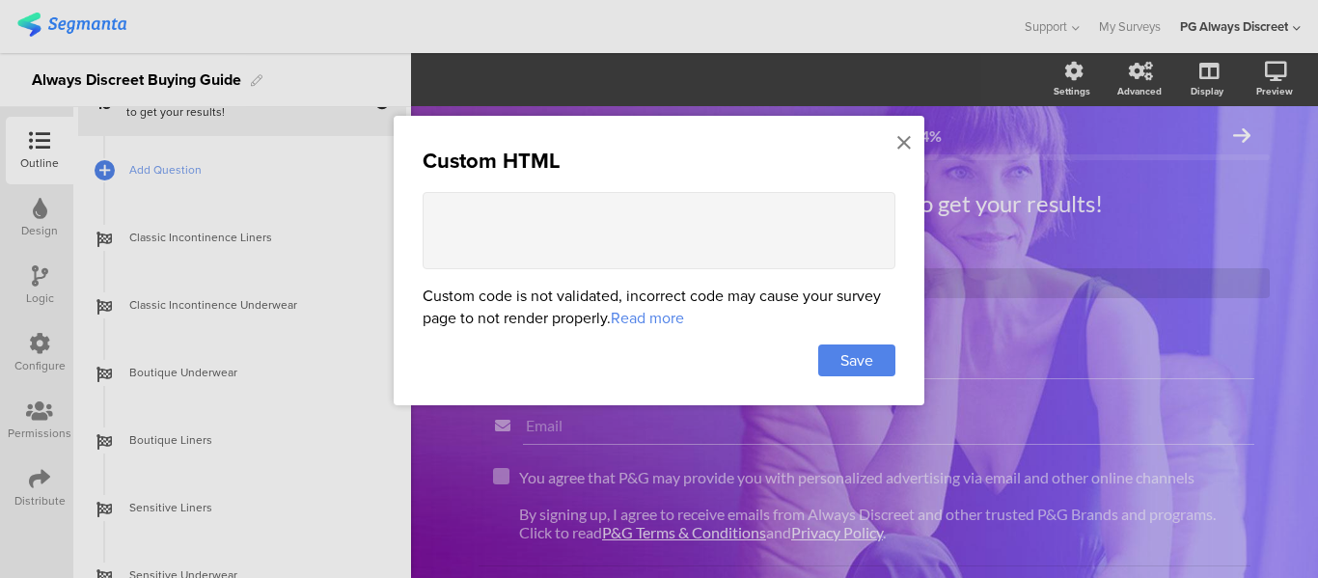
click at [708, 241] on textarea at bounding box center [659, 230] width 473 height 77
paste textarea "<script> var SEGMENT_PUBLIC_WRITE_KEY = "n4qeHvJxXHbwCpsLwlxbj8uYKsRpwJyA", SET…"
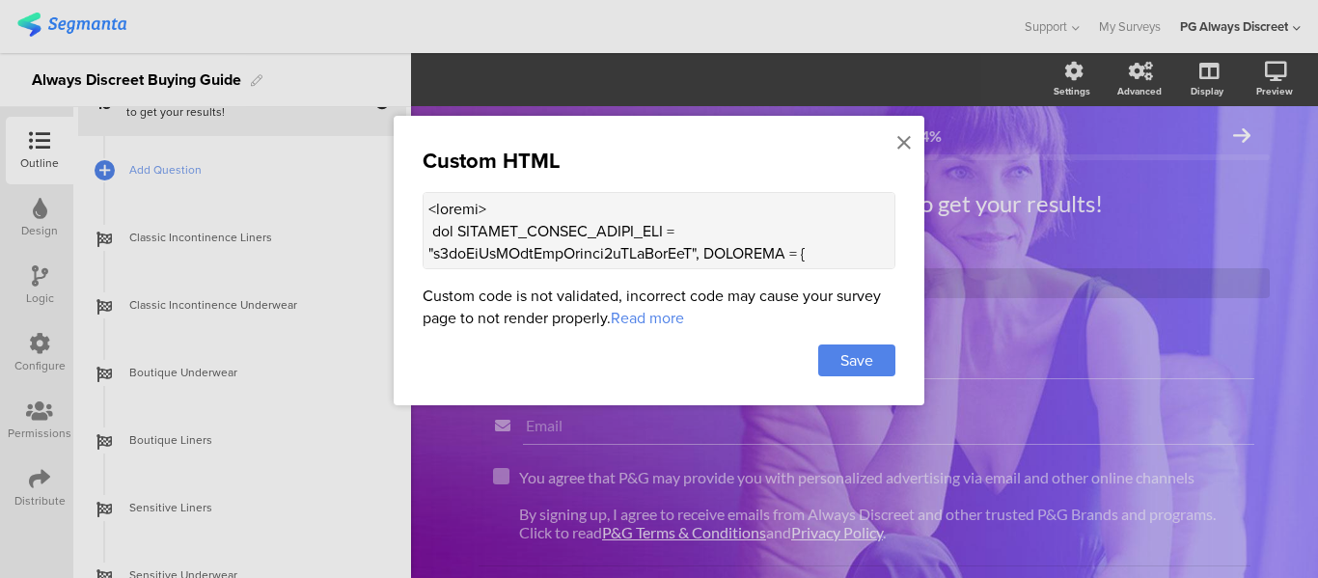
scroll to position [3538, 0]
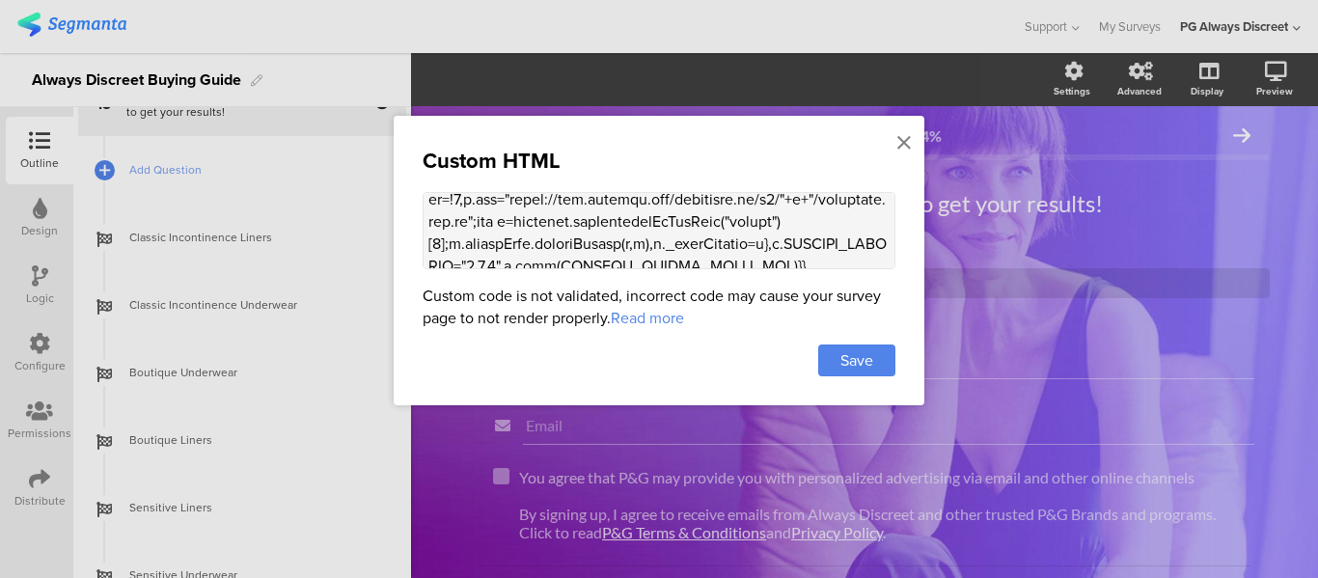
type textarea "<script> var SEGMENT_PUBLIC_WRITE_KEY = "n4qeHvJxXHbwCpsLwlxbj8uYKsRpwJyA", SET…"
click at [850, 373] on div "Custom HTML Custom code is not validated, incorrect code may cause your survey …" at bounding box center [659, 260] width 531 height 289
click at [850, 360] on span "Save" at bounding box center [856, 360] width 33 height 22
click at [864, 357] on span "Save" at bounding box center [856, 360] width 33 height 22
